Goal: Complete application form

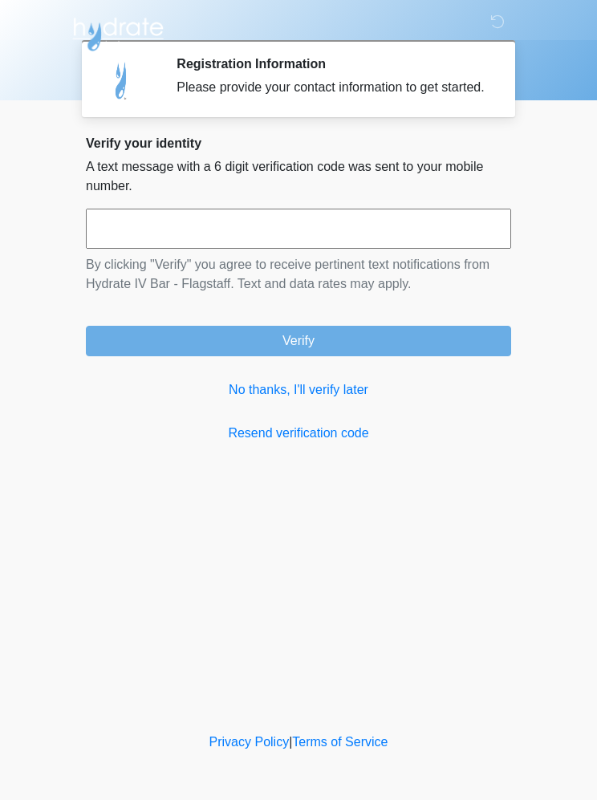
click at [319, 400] on link "No thanks, I'll verify later" at bounding box center [298, 389] width 425 height 19
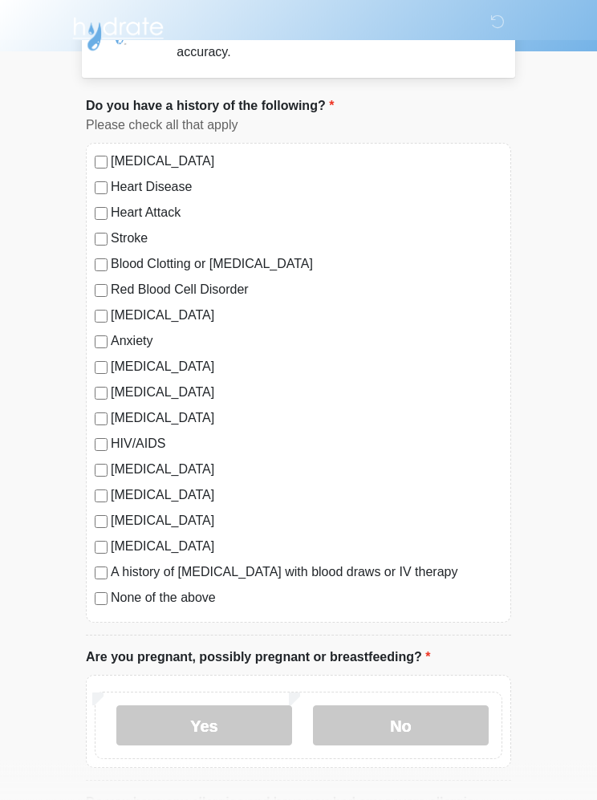
scroll to position [59, 0]
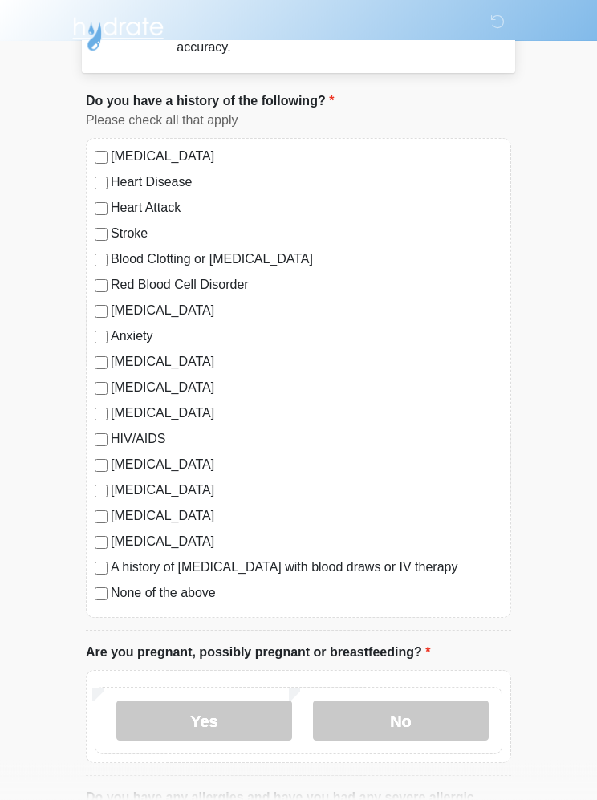
click at [425, 716] on label "No" at bounding box center [401, 721] width 176 height 40
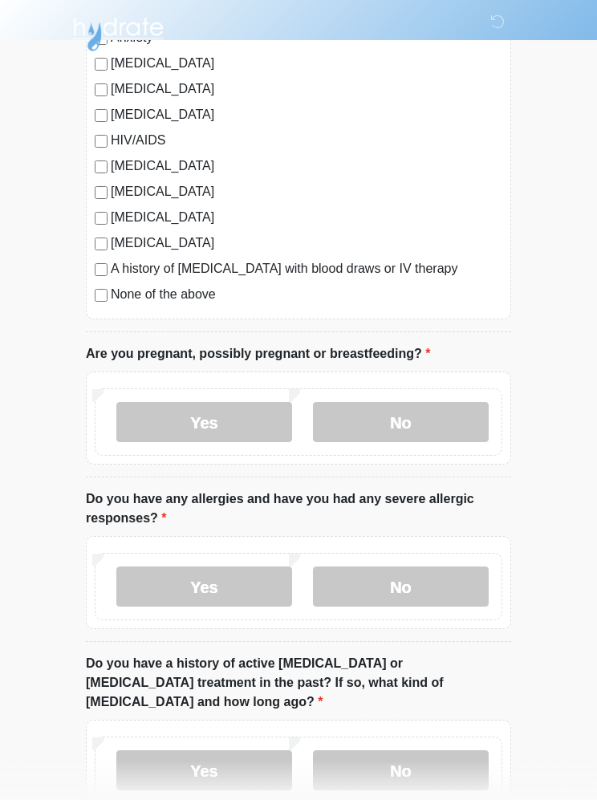
scroll to position [397, 0]
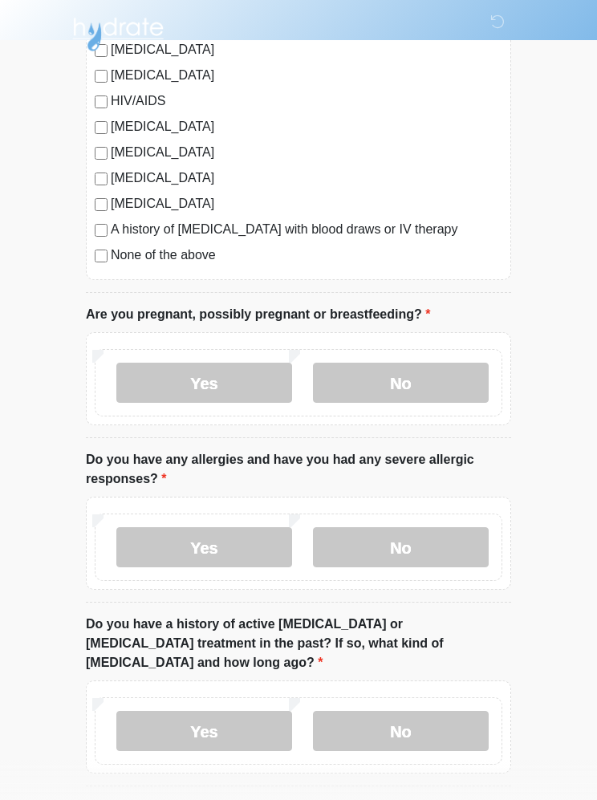
click at [472, 537] on label "No" at bounding box center [401, 547] width 176 height 40
click at [162, 554] on label "Yes" at bounding box center [204, 547] width 176 height 40
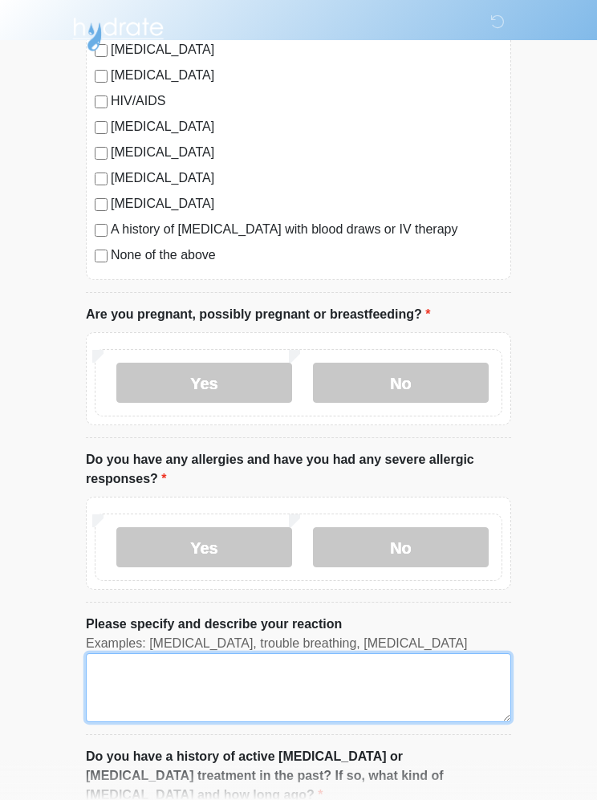
click at [168, 689] on textarea "Please specify and describe your reaction" at bounding box center [298, 687] width 425 height 69
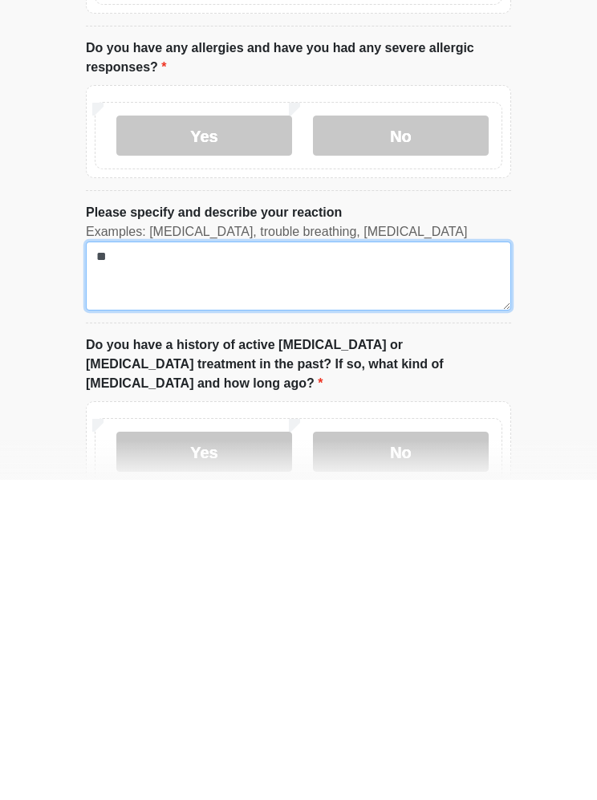
type textarea "*"
type textarea "**********"
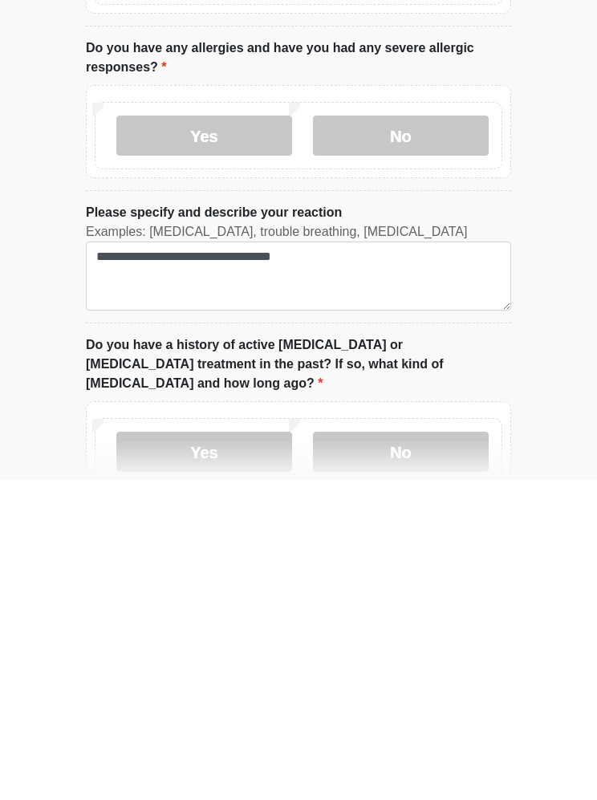
click at [352, 752] on label "No" at bounding box center [401, 772] width 176 height 40
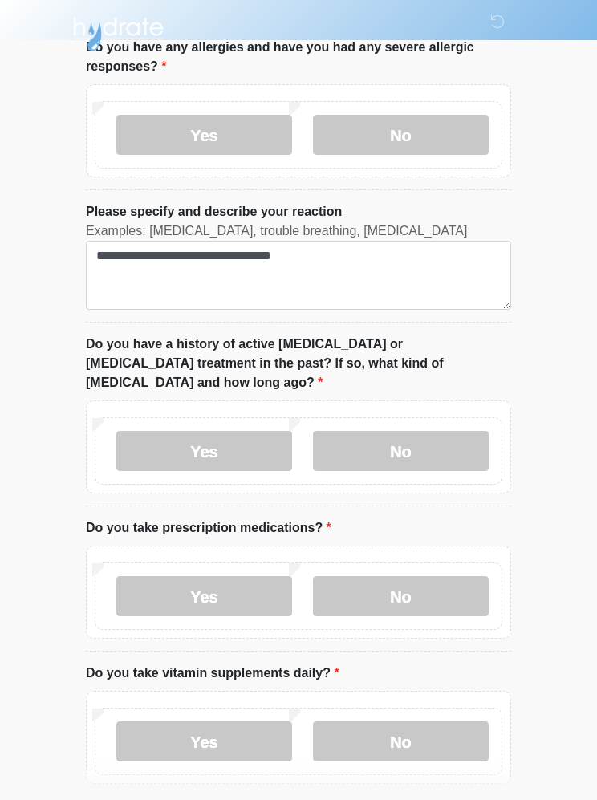
click at [455, 576] on label "No" at bounding box center [401, 596] width 176 height 40
click at [437, 721] on label "No" at bounding box center [401, 741] width 176 height 40
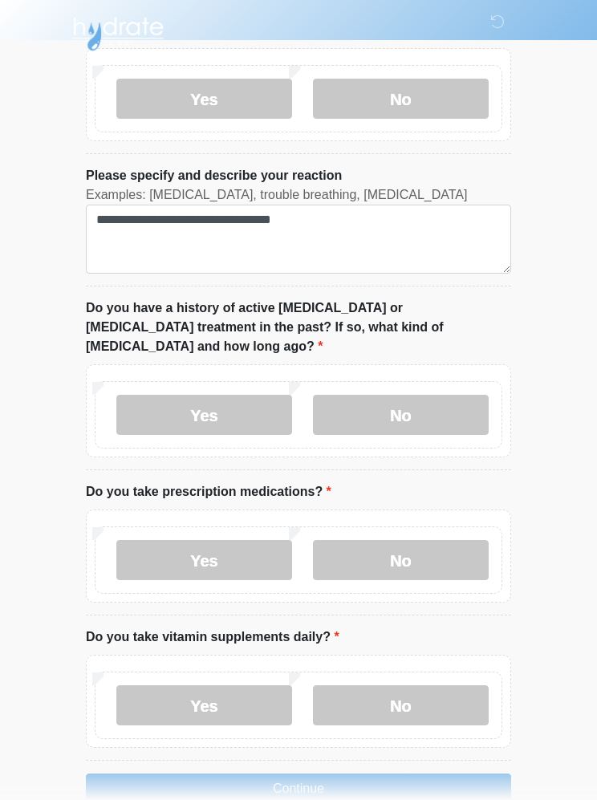
click at [460, 774] on button "Continue" at bounding box center [298, 789] width 425 height 30
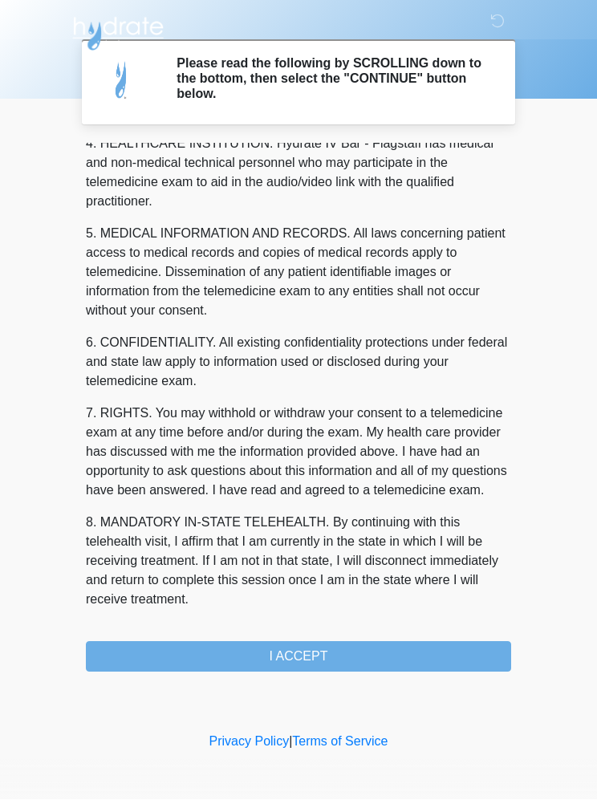
scroll to position [471, 0]
click at [390, 655] on button "I ACCEPT" at bounding box center [298, 657] width 425 height 30
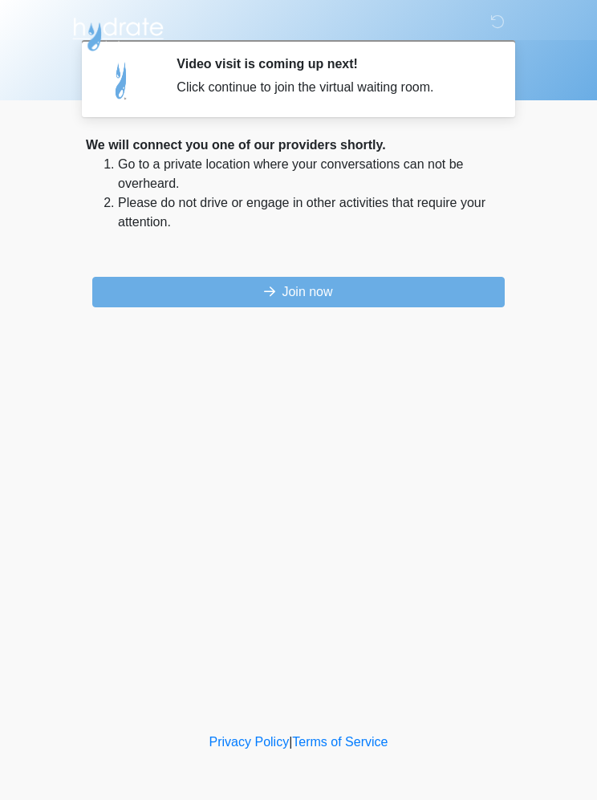
click at [120, 298] on button "Join now" at bounding box center [298, 292] width 413 height 30
